Goal: Information Seeking & Learning: Compare options

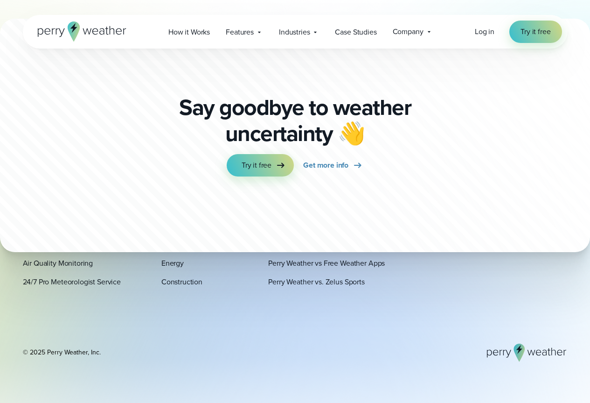
scroll to position [3873, 0]
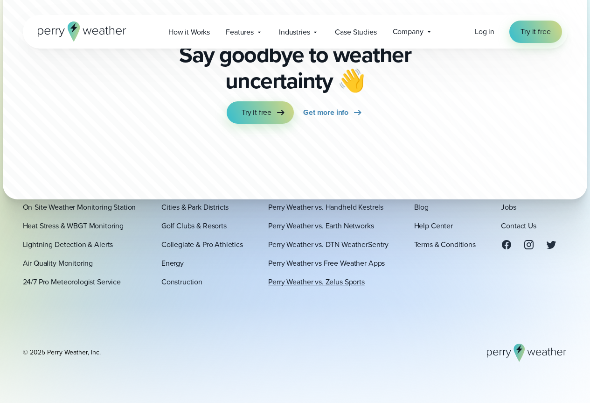
click at [351, 284] on link "Perry Weather vs. Zelus Sports" at bounding box center [316, 281] width 96 height 11
